Goal: Transaction & Acquisition: Obtain resource

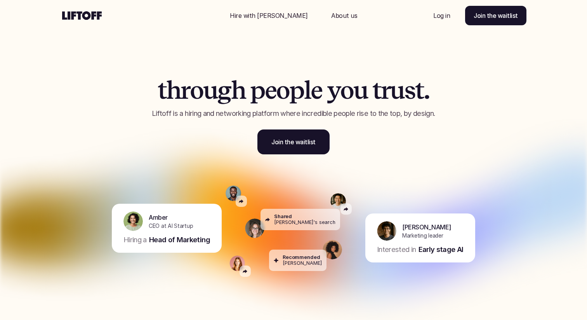
click at [441, 18] on p "Log in" at bounding box center [442, 15] width 17 height 9
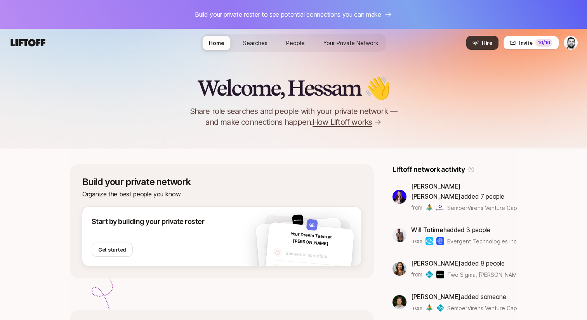
click at [481, 42] on button "Hire" at bounding box center [483, 43] width 32 height 14
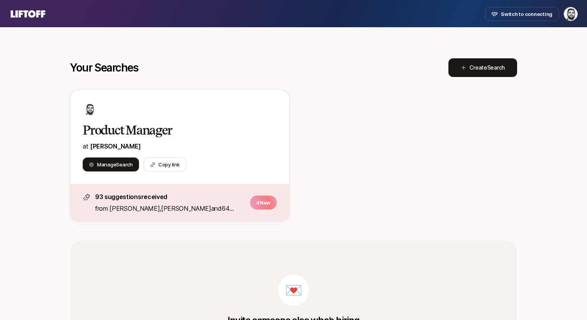
scroll to position [187, 0]
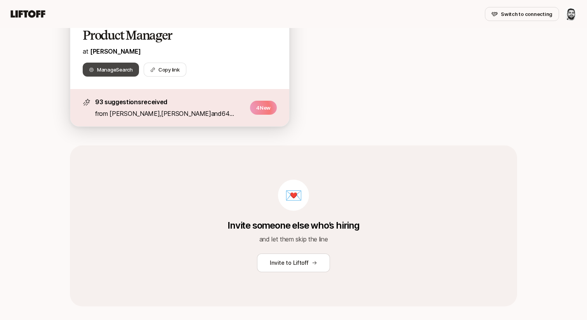
click at [118, 68] on span "Search" at bounding box center [124, 69] width 16 height 6
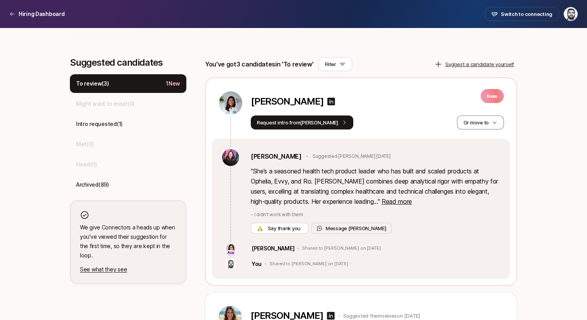
scroll to position [197, 0]
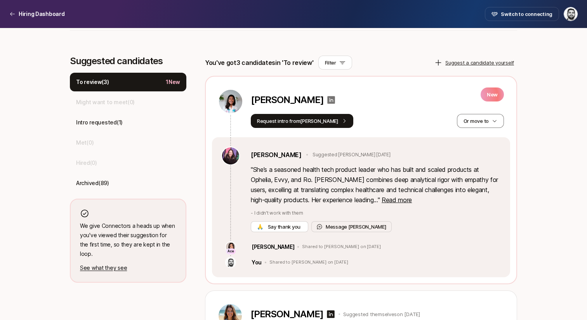
click at [327, 100] on icon at bounding box center [331, 99] width 9 height 9
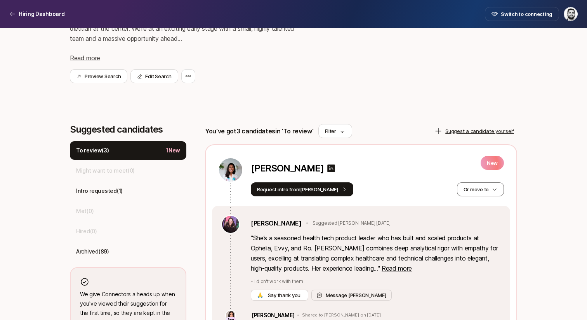
scroll to position [123, 0]
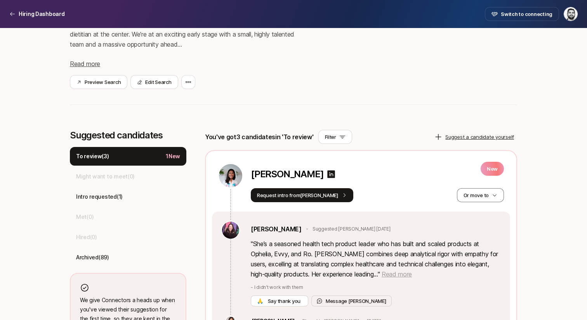
click at [382, 274] on span "Read more" at bounding box center [397, 274] width 30 height 8
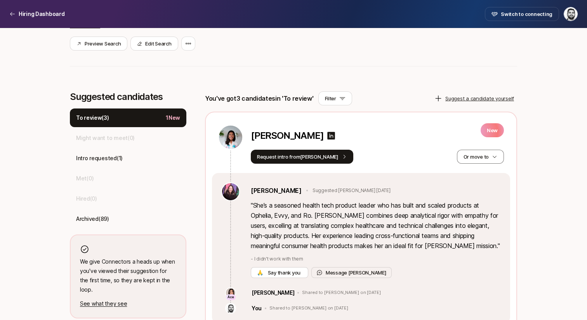
scroll to position [167, 0]
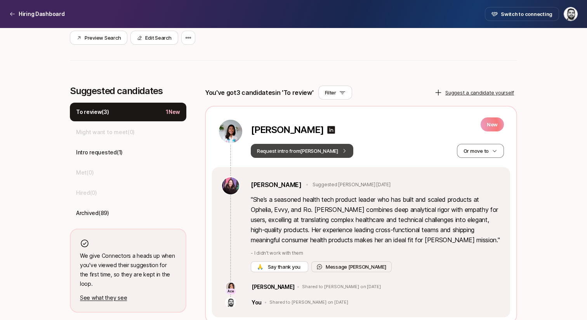
click at [319, 155] on button "Request intro from Tiffany" at bounding box center [302, 151] width 103 height 14
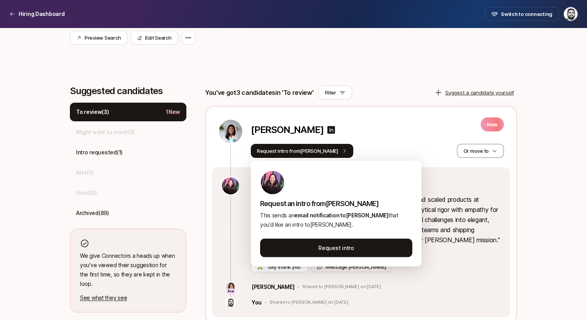
click at [332, 238] on div "Request an intro from Tiffany This sends an email notification to Tiffany Lai t…" at bounding box center [336, 214] width 171 height 106
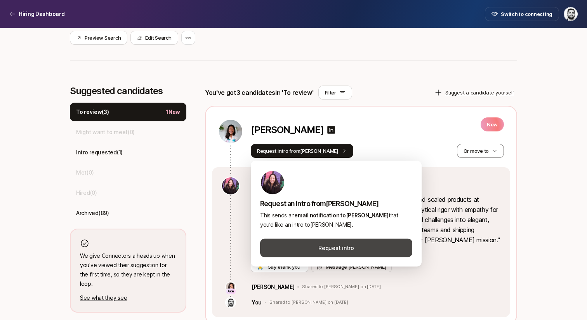
click at [337, 245] on button "Request intro" at bounding box center [336, 248] width 152 height 19
